Goal: Task Accomplishment & Management: Use online tool/utility

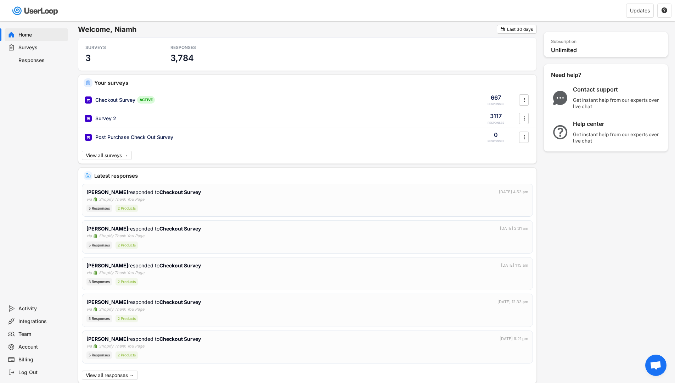
click at [33, 47] on div "Surveys" at bounding box center [41, 47] width 47 height 7
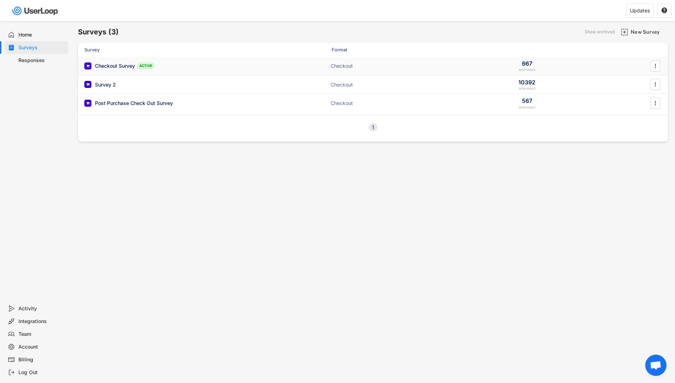
click at [143, 66] on div "ACTIVE" at bounding box center [146, 65] width 18 height 7
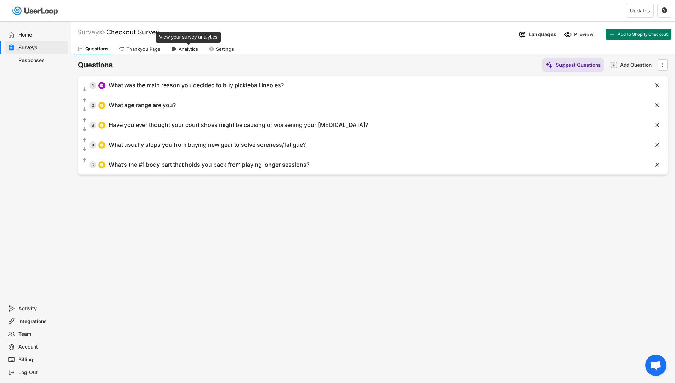
click at [187, 51] on div "Analytics" at bounding box center [188, 49] width 19 height 6
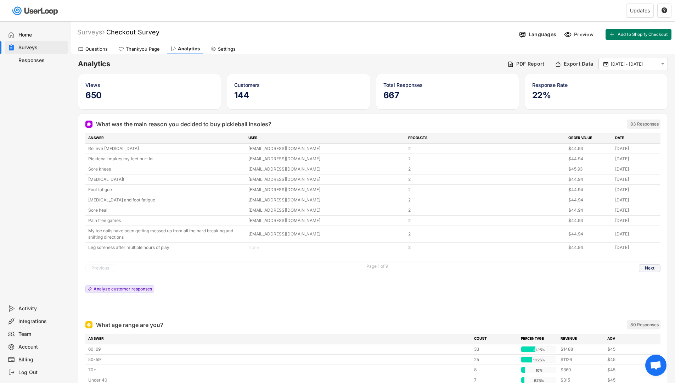
click at [651, 264] on button "Next" at bounding box center [650, 268] width 22 height 8
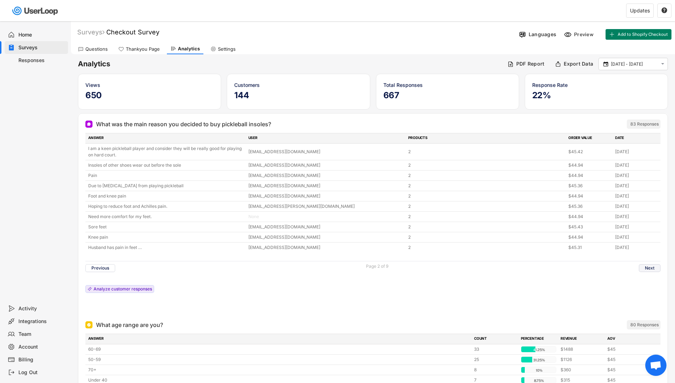
click at [645, 268] on button "Next" at bounding box center [650, 268] width 22 height 8
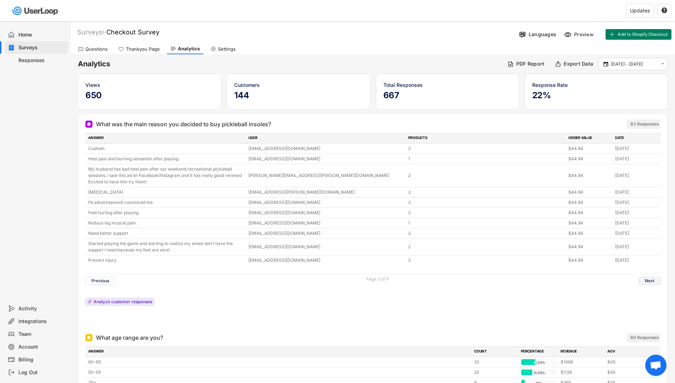
click at [647, 280] on button "Next" at bounding box center [650, 281] width 22 height 8
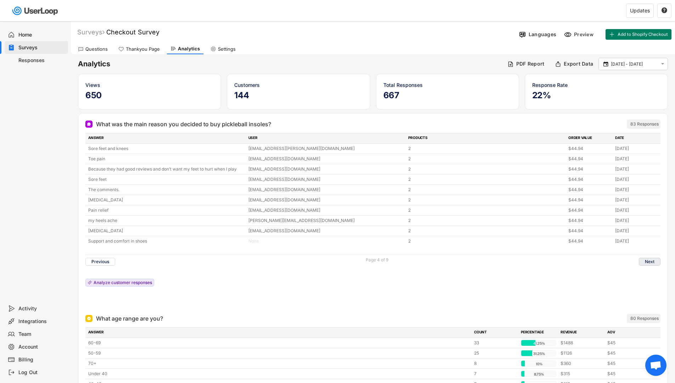
click at [646, 261] on button "Next" at bounding box center [650, 262] width 22 height 8
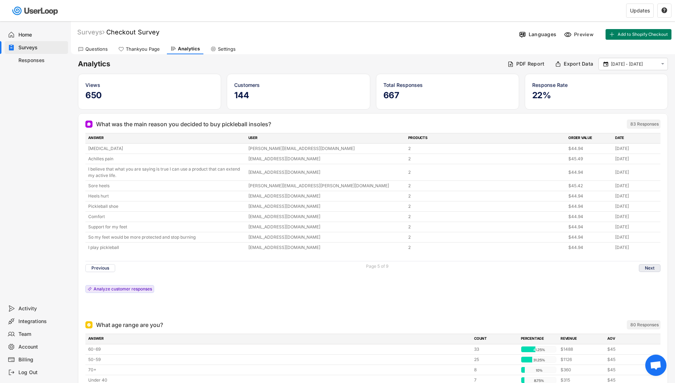
click at [648, 268] on button "Next" at bounding box center [650, 268] width 22 height 8
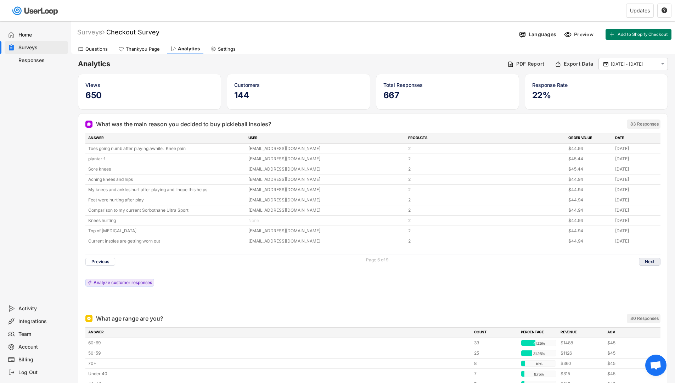
click at [646, 262] on button "Next" at bounding box center [650, 262] width 22 height 8
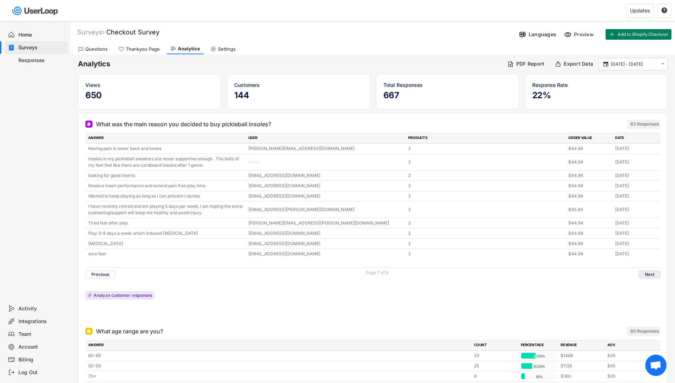
click at [651, 272] on button "Next" at bounding box center [650, 274] width 22 height 8
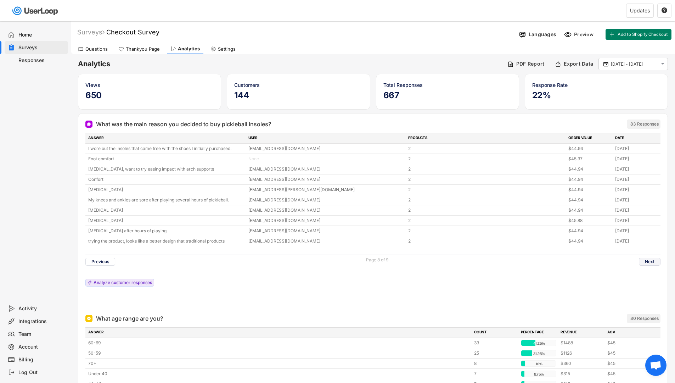
click at [650, 262] on button "Next" at bounding box center [650, 262] width 22 height 8
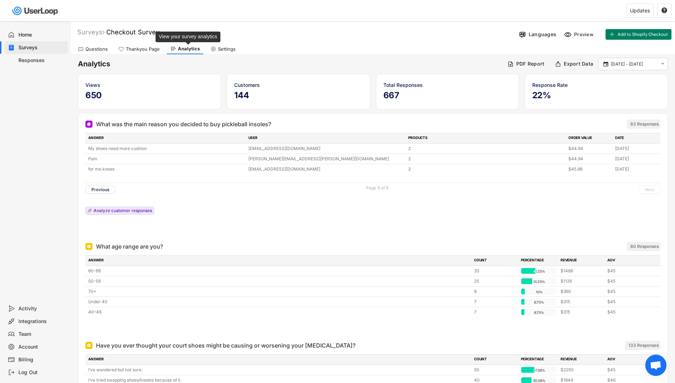
click at [184, 49] on div "Analytics" at bounding box center [189, 49] width 22 height 6
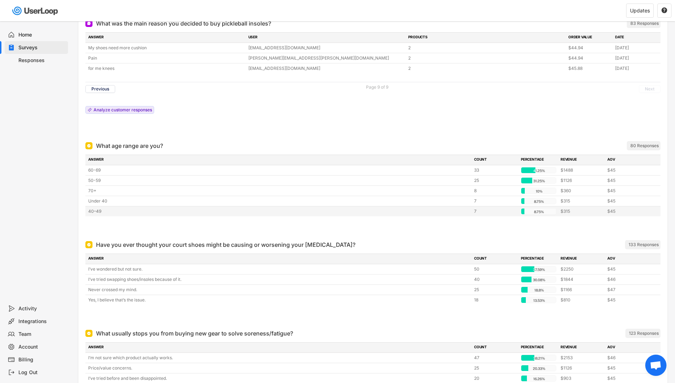
scroll to position [102, 0]
